Goal: Find specific page/section: Find specific page/section

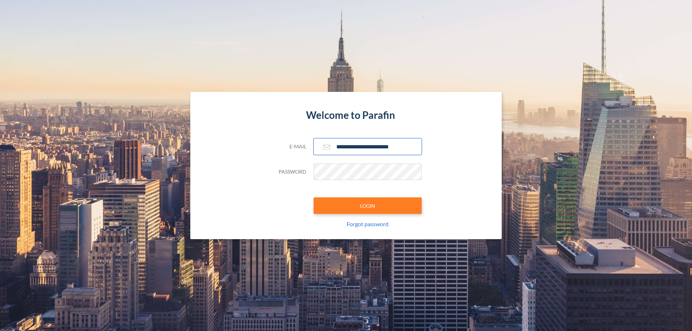
type input "**********"
click at [368, 206] on button "LOGIN" at bounding box center [368, 205] width 108 height 17
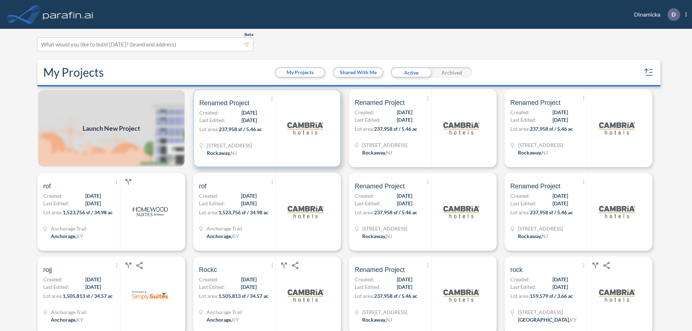
scroll to position [2, 0]
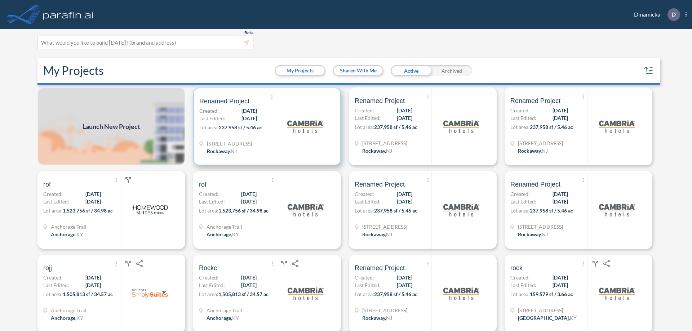
click at [266, 126] on p "Lot area: 237,958 sf / 5.46 ac" at bounding box center [237, 129] width 76 height 10
